Goal: Navigation & Orientation: Find specific page/section

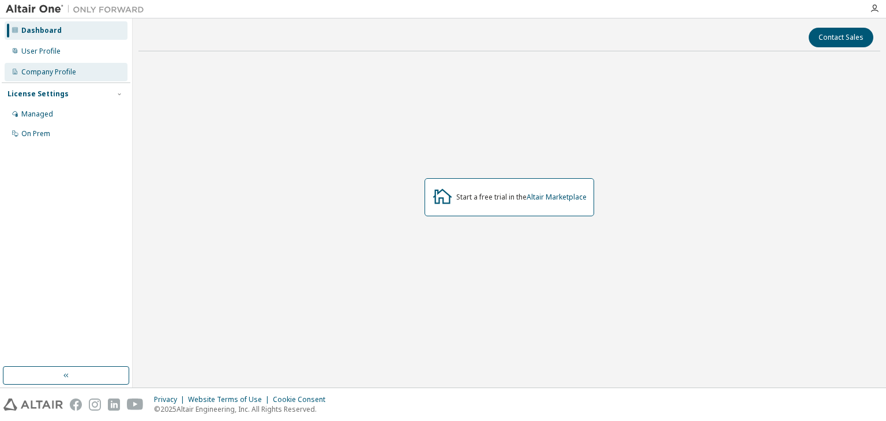
click at [89, 71] on div "Company Profile" at bounding box center [66, 72] width 123 height 18
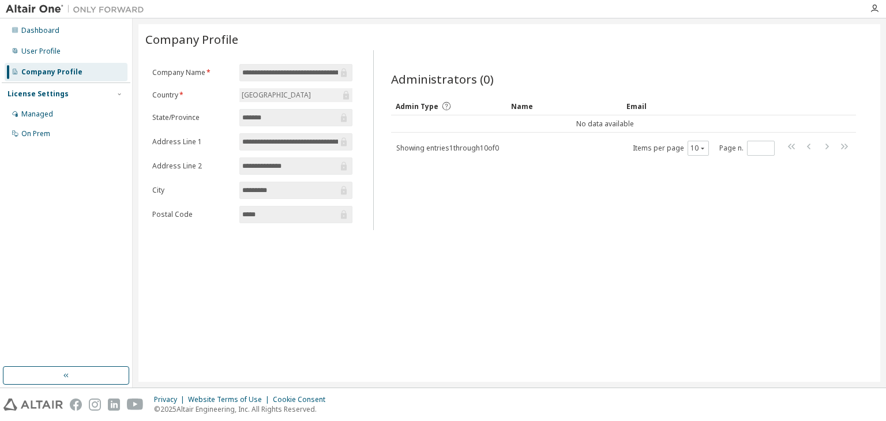
click at [85, 62] on div "Dashboard User Profile Company Profile License Settings Managed On Prem" at bounding box center [66, 82] width 129 height 124
click at [91, 51] on div "User Profile" at bounding box center [66, 51] width 123 height 18
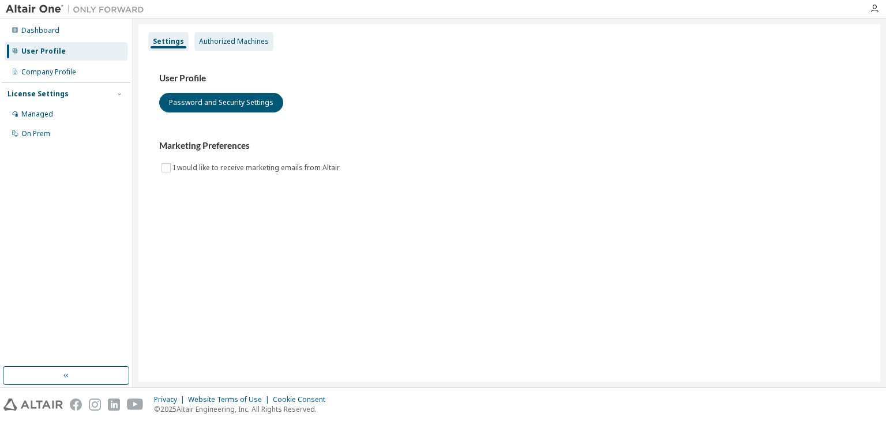
click at [250, 40] on div "Authorized Machines" at bounding box center [234, 41] width 70 height 9
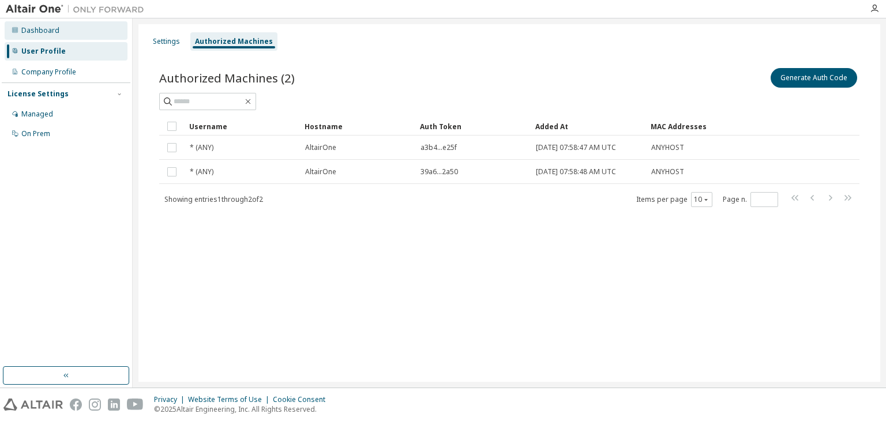
click at [74, 32] on div "Dashboard" at bounding box center [66, 30] width 123 height 18
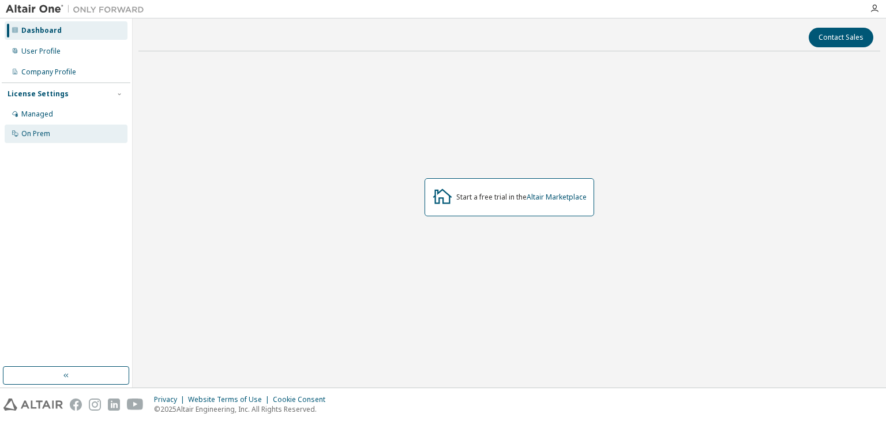
click at [78, 131] on div "On Prem" at bounding box center [66, 134] width 123 height 18
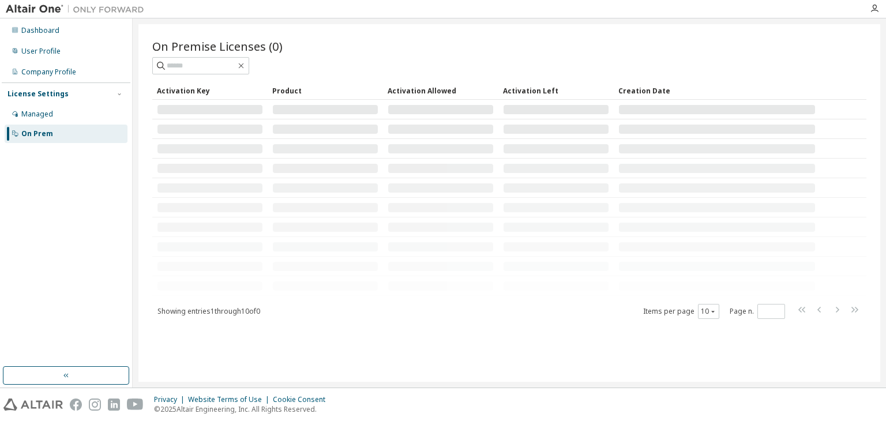
click at [57, 372] on button "button" at bounding box center [66, 375] width 126 height 18
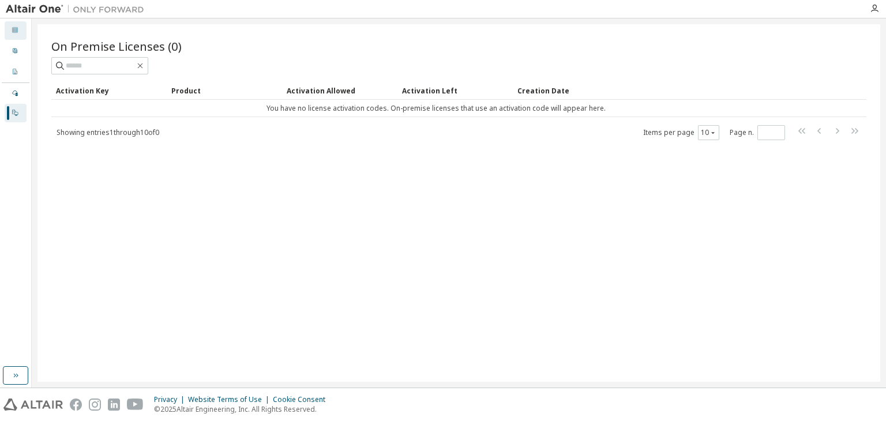
click at [18, 23] on div "Dashboard" at bounding box center [16, 30] width 22 height 18
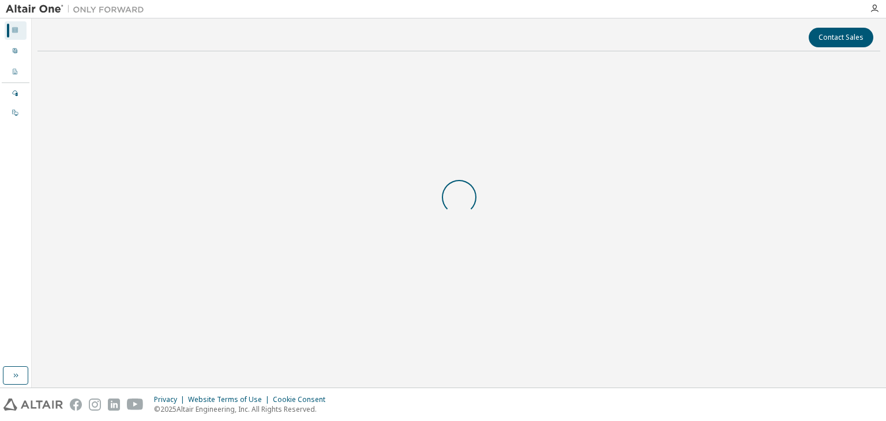
click at [32, 6] on img at bounding box center [78, 9] width 144 height 12
click at [13, 67] on div "Company Profile" at bounding box center [16, 72] width 22 height 18
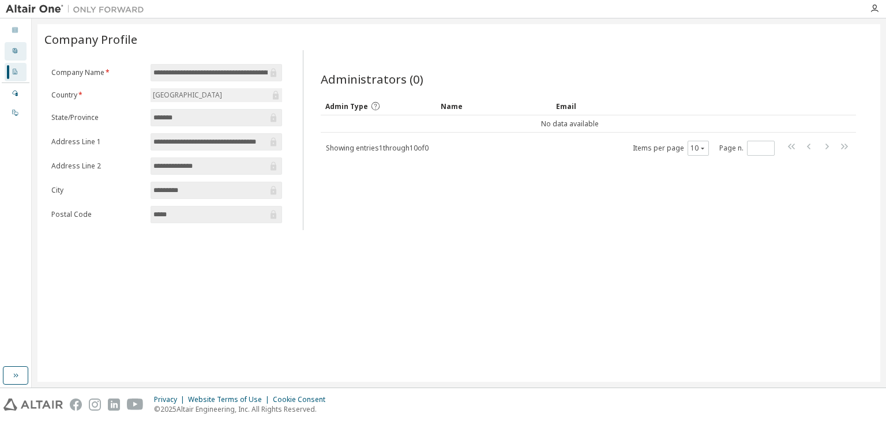
click at [17, 44] on div "User Profile" at bounding box center [16, 51] width 22 height 18
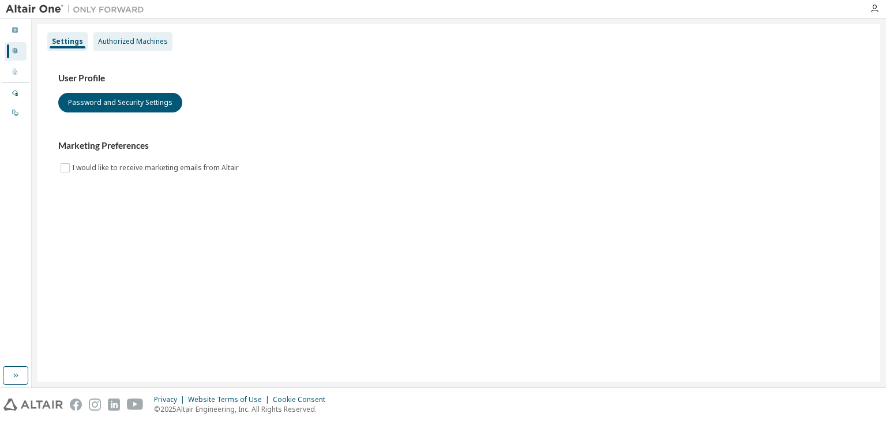
click at [159, 40] on div "Authorized Machines" at bounding box center [133, 41] width 70 height 9
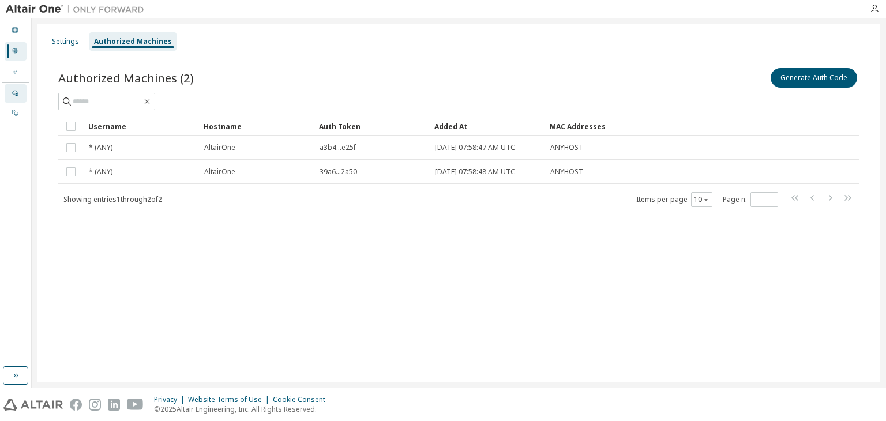
click at [18, 94] on div "Managed" at bounding box center [16, 93] width 22 height 18
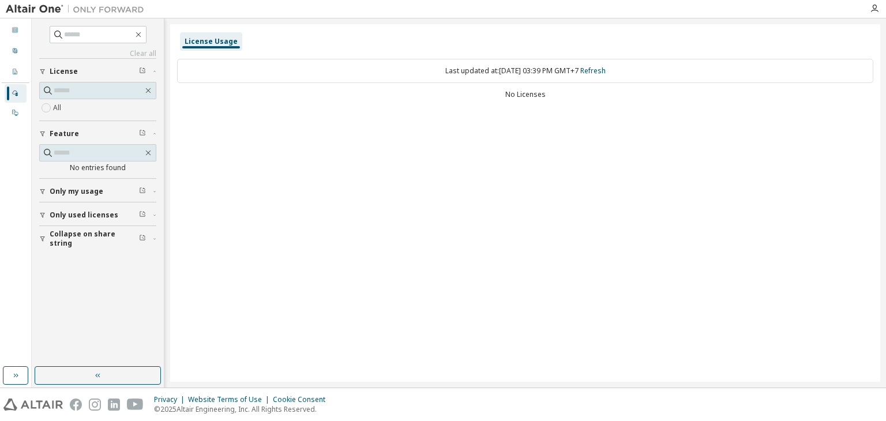
click at [58, 216] on span "Only used licenses" at bounding box center [84, 214] width 69 height 9
click at [59, 233] on label "Yes" at bounding box center [60, 232] width 14 height 14
click at [82, 213] on span "Only used licenses" at bounding box center [84, 214] width 69 height 9
click at [141, 212] on icon "button" at bounding box center [142, 213] width 7 height 7
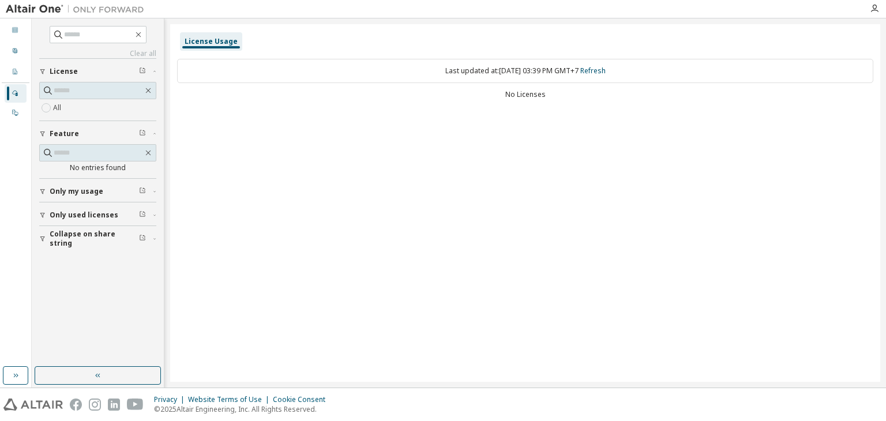
click at [92, 238] on span "Collapse on share string" at bounding box center [94, 239] width 89 height 18
click at [11, 114] on div "On Prem" at bounding box center [16, 113] width 22 height 18
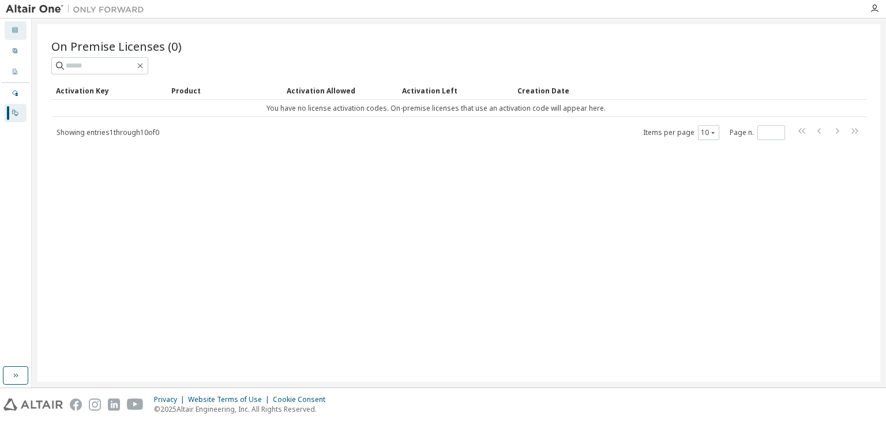
click at [24, 35] on div "Dashboard" at bounding box center [16, 30] width 22 height 18
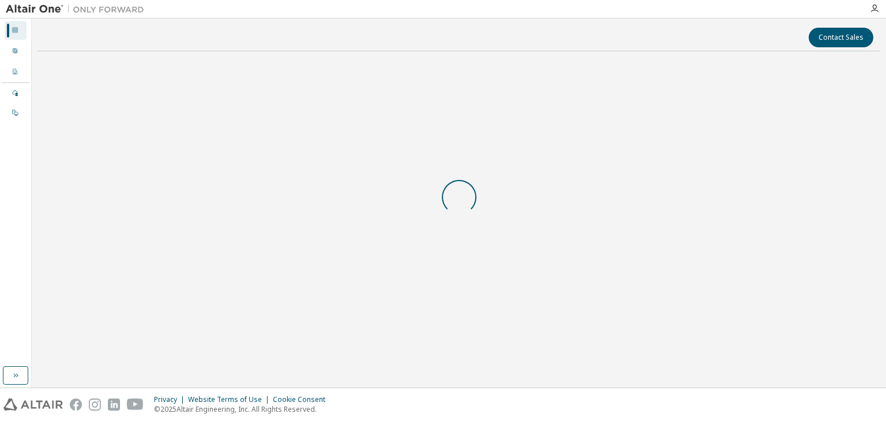
click at [42, 2] on div at bounding box center [75, 9] width 150 height 18
click at [844, 43] on button "Contact Sales" at bounding box center [841, 38] width 65 height 20
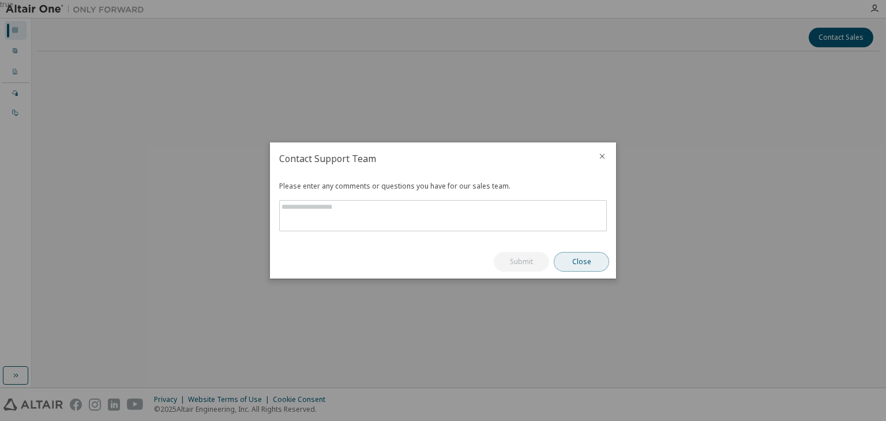
click at [587, 255] on button "Close" at bounding box center [581, 262] width 55 height 20
